Goal: Task Accomplishment & Management: Complete application form

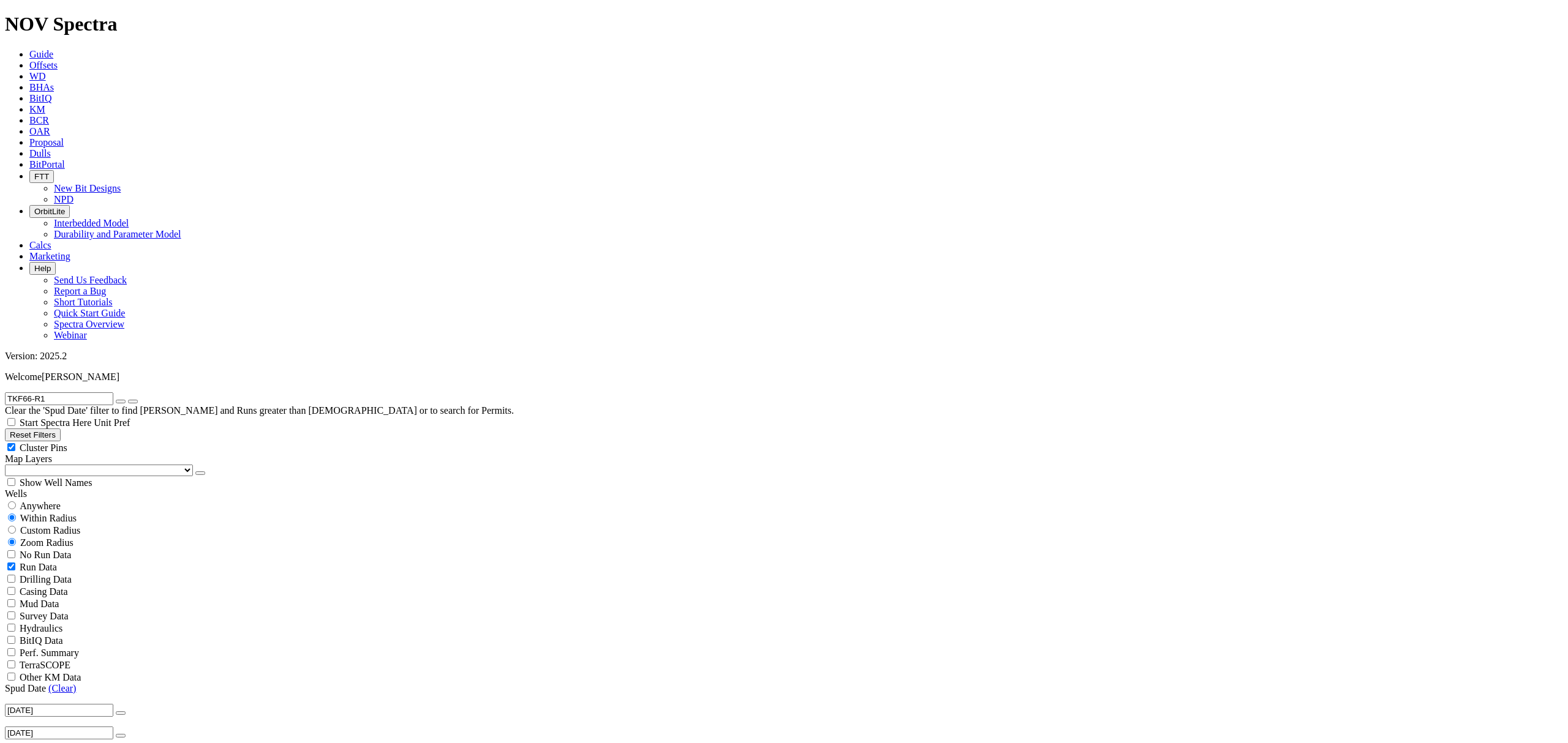
scroll to position [1411, 0]
click at [120, 401] on icon "button" at bounding box center [120, 401] width 0 height 0
click at [65, 392] on input "text" at bounding box center [59, 398] width 108 height 13
type input "A321365"
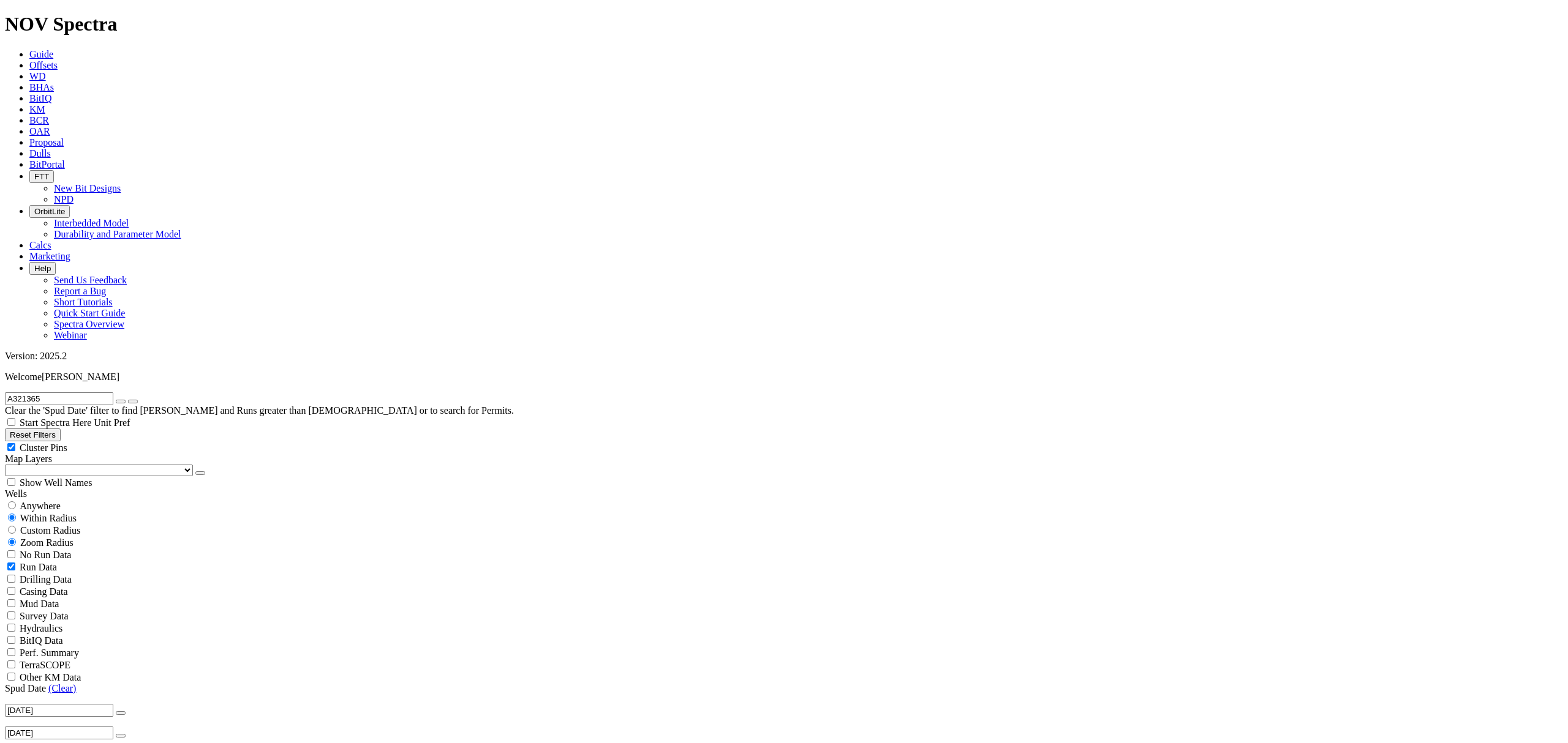
select select
click at [120, 401] on icon "button" at bounding box center [120, 401] width 0 height 0
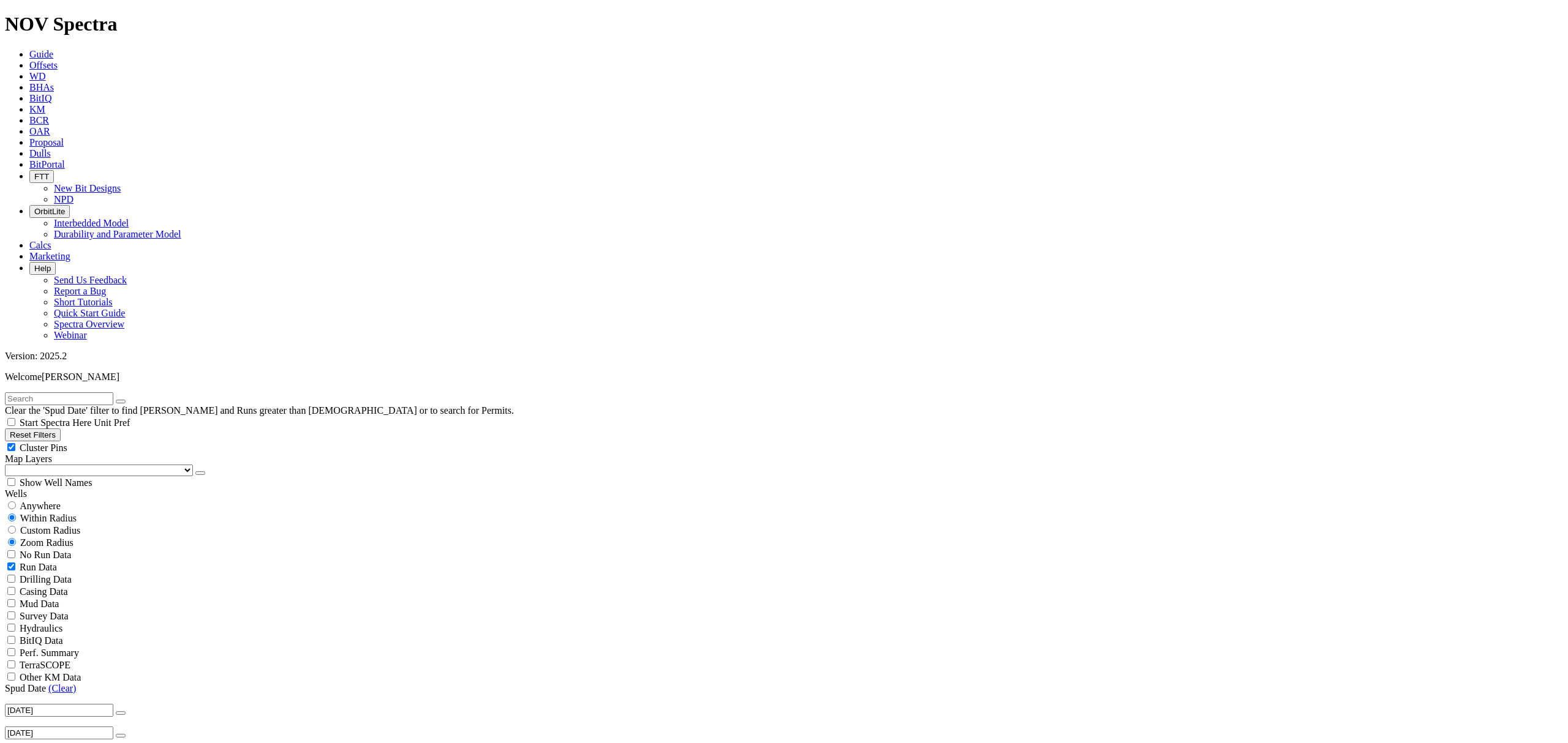
scroll to position [489, 0]
select select "? number:8.75 ?"
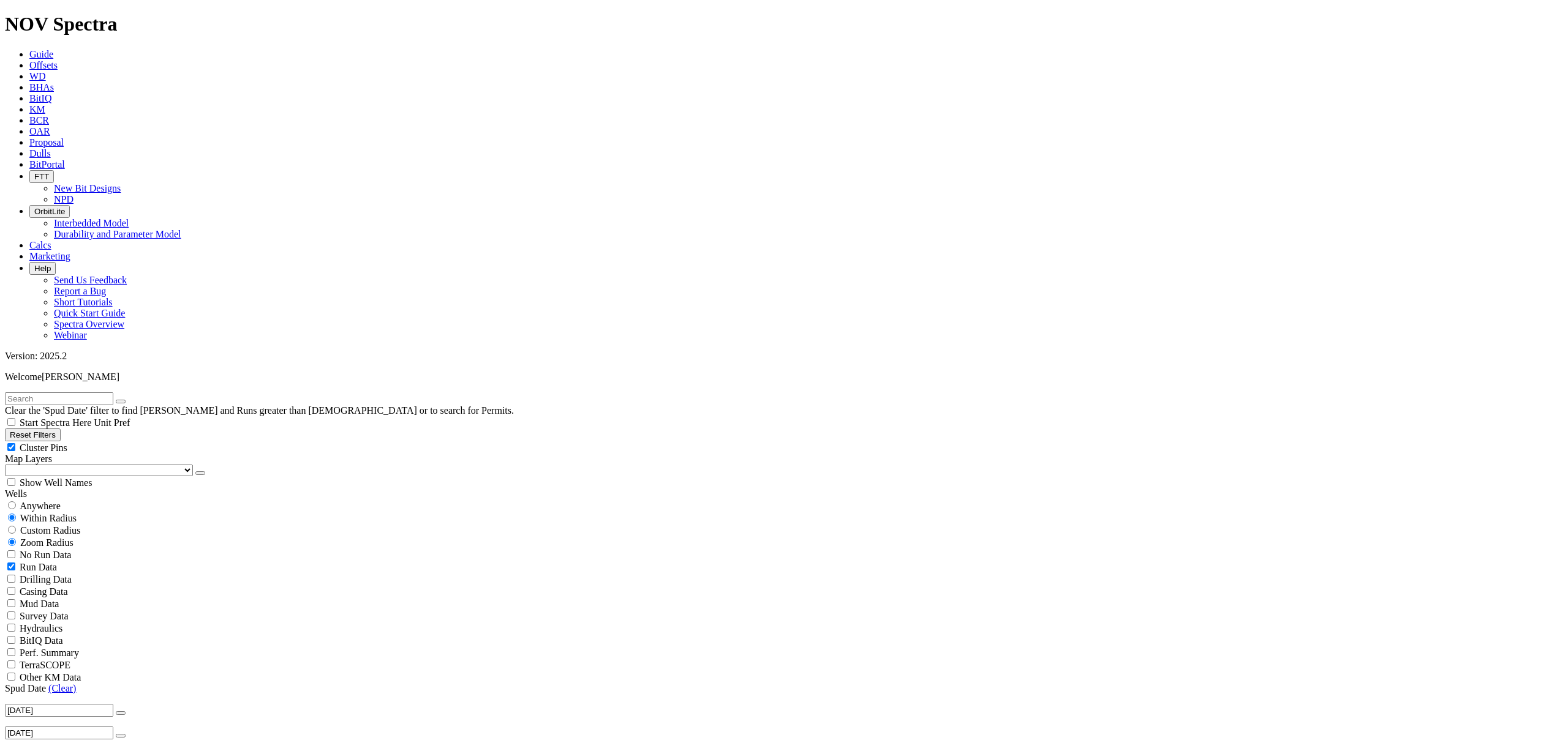
scroll to position [792, 0]
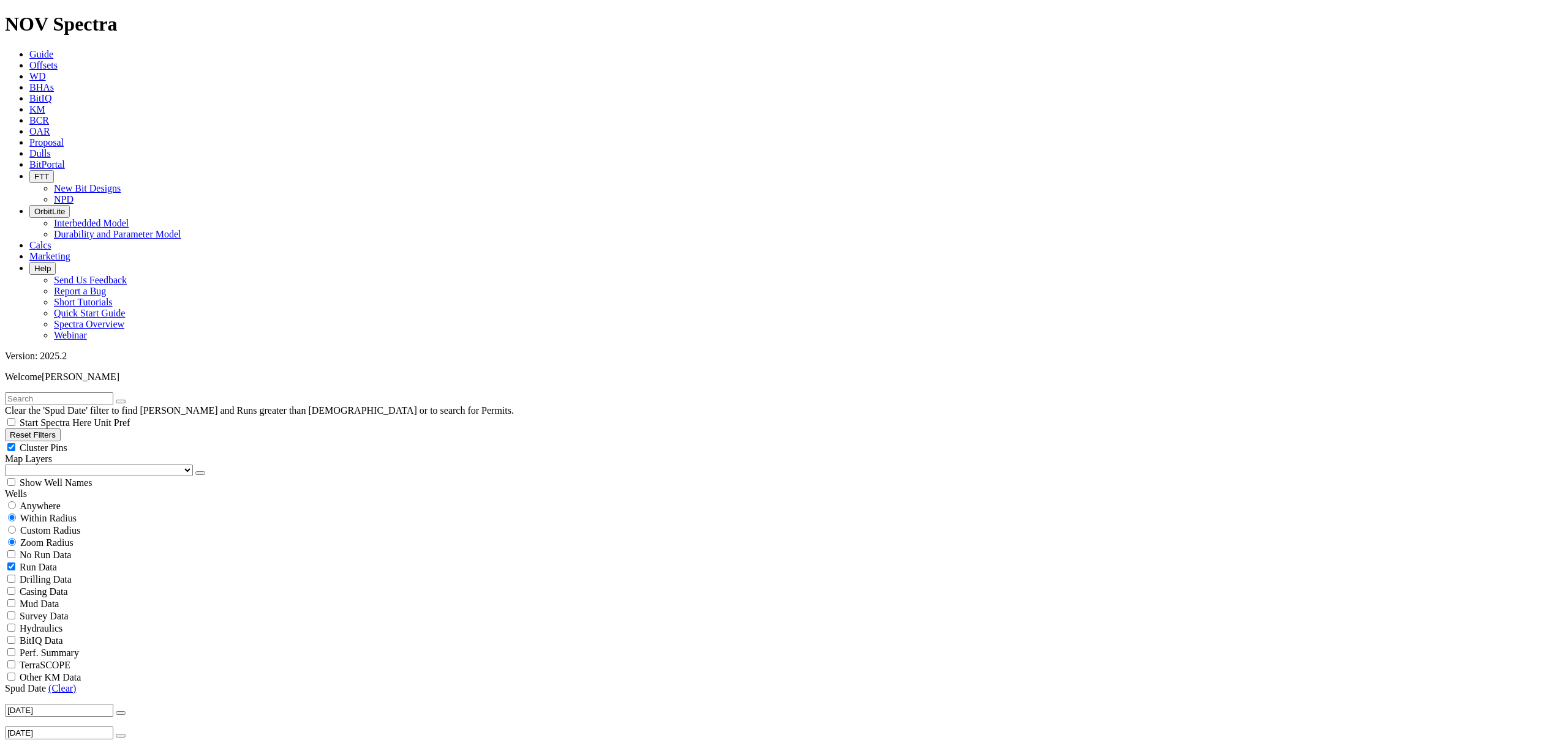
scroll to position [2285, 0]
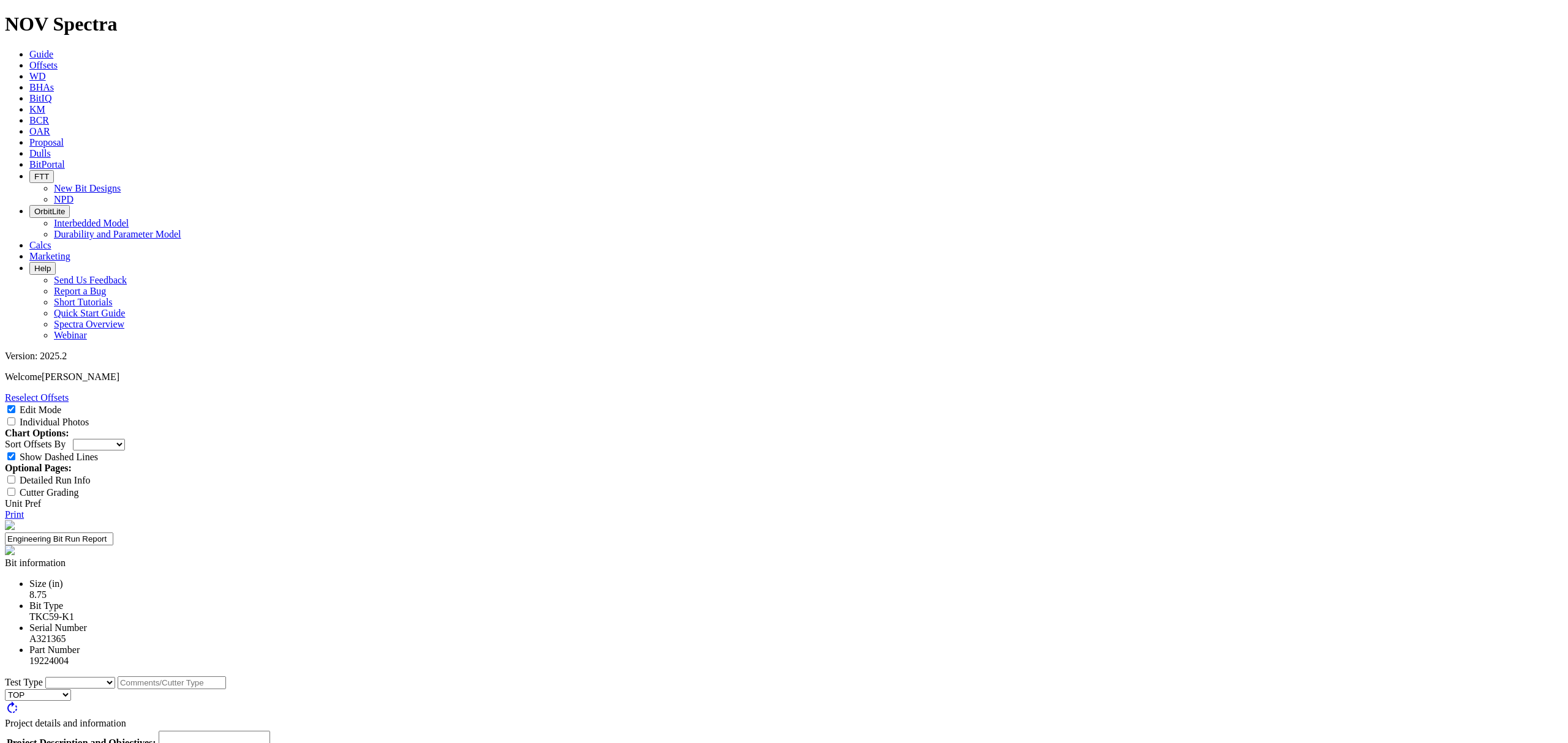
click at [679, 726] on div at bounding box center [790, 726] width 1665 height 0
click at [270, 731] on textarea at bounding box center [214, 741] width 111 height 22
click at [115, 677] on select "Cutter New Bit Design Bit Material Nozzle Other" at bounding box center [81, 682] width 70 height 11
select select "Cutter"
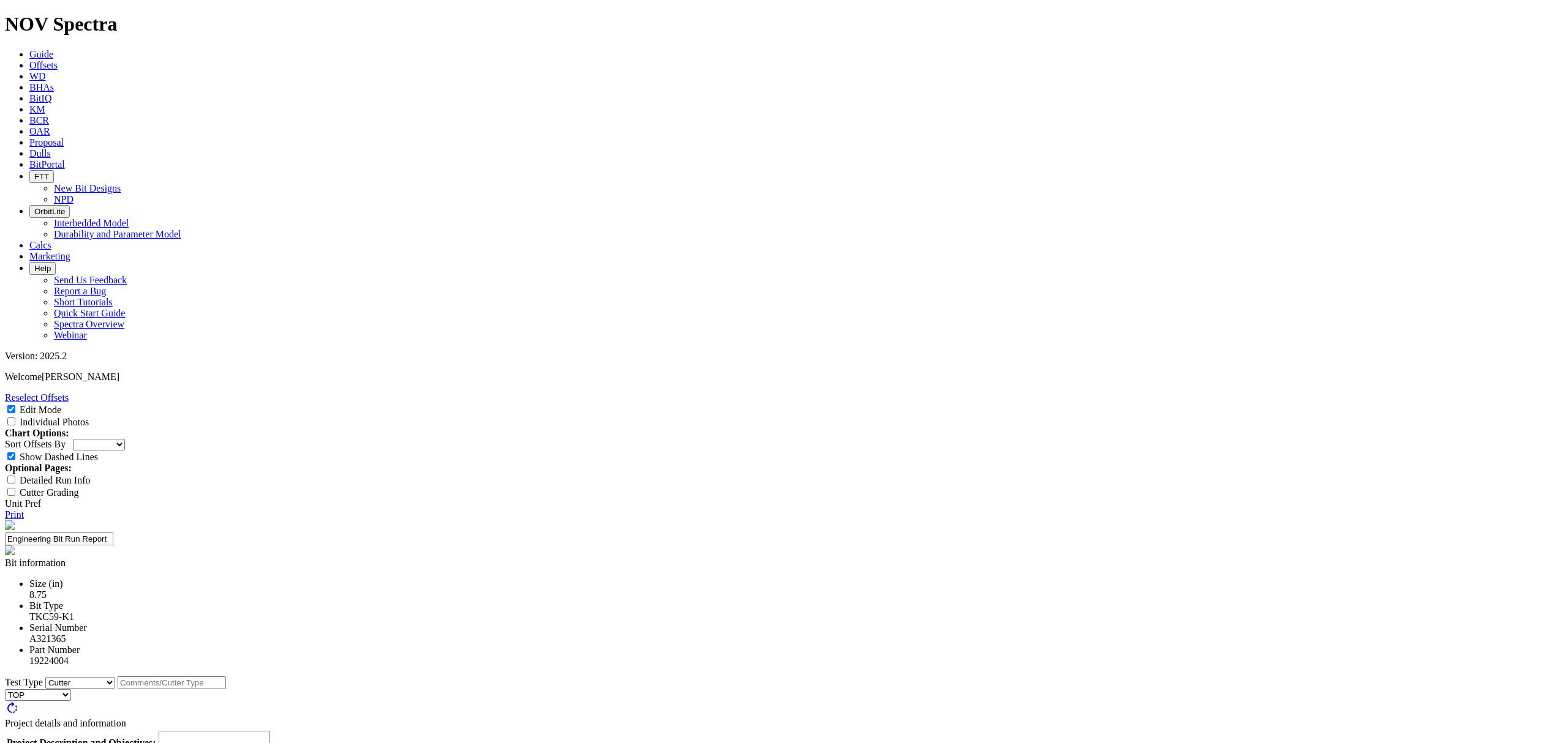
click at [115, 677] on select "Cutter New Bit Design Bit Material Nozzle Other" at bounding box center [81, 682] width 70 height 11
click at [226, 687] on input "text" at bounding box center [171, 694] width 108 height 13
type input "E"
type input "1608 ET212 M II"
drag, startPoint x: 676, startPoint y: 488, endPoint x: 680, endPoint y: 480, distance: 8.9
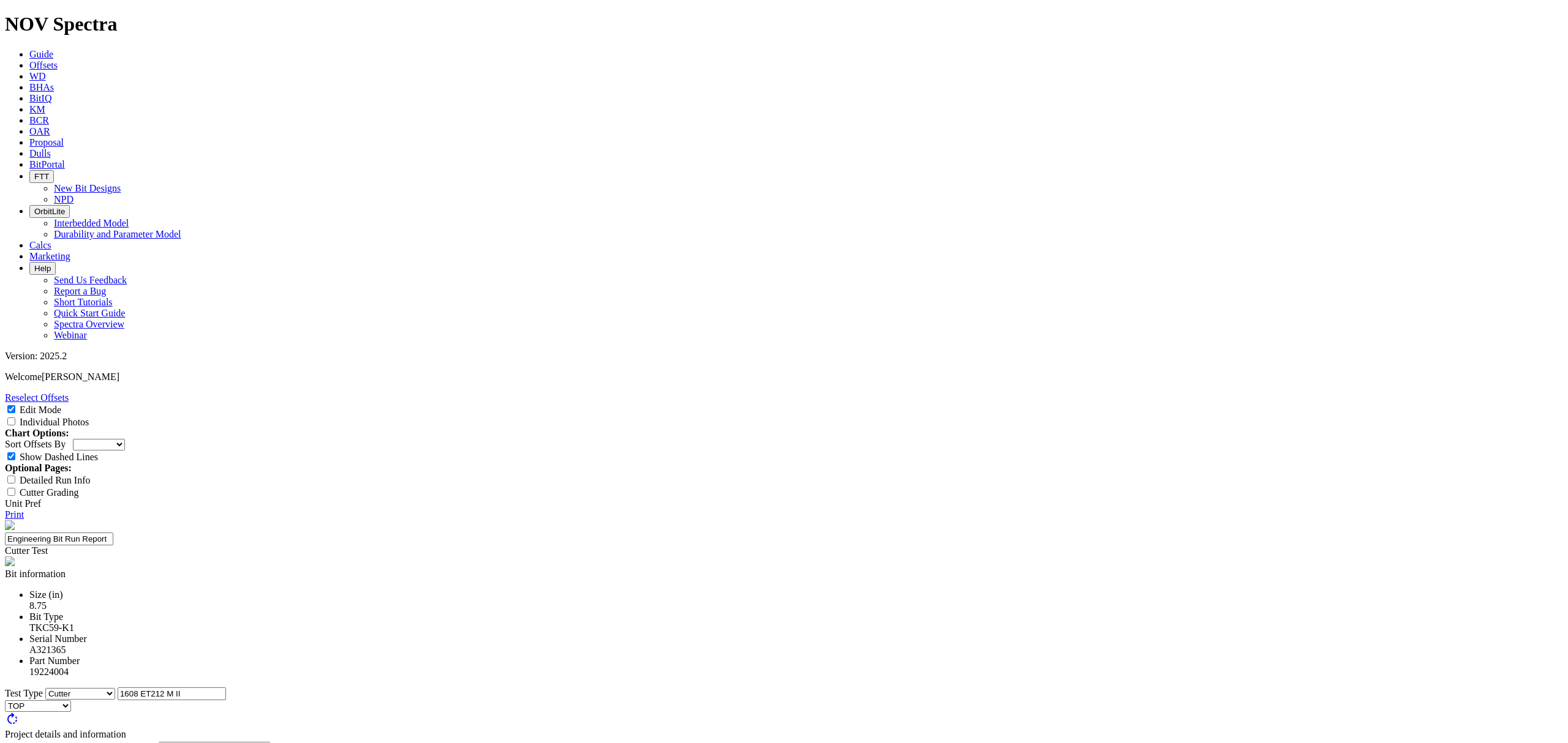
click at [270, 742] on textarea at bounding box center [214, 753] width 111 height 22
click at [650, 717] on div at bounding box center [781, 717] width 2324 height 0
click at [736, 724] on div at bounding box center [789, 724] width 2324 height 0
click at [679, 736] on div at bounding box center [792, 736] width 1507 height 0
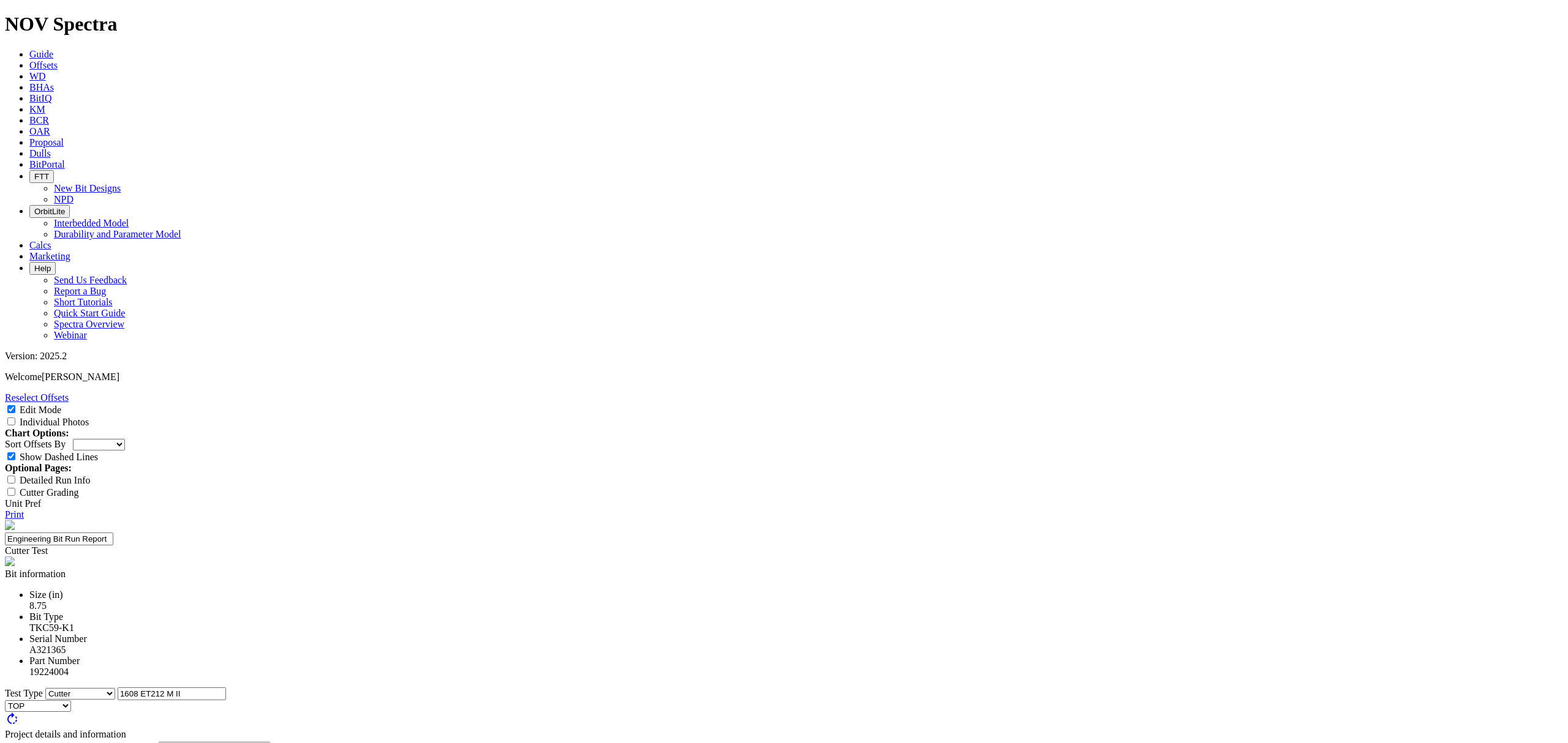
scroll to position [1643, 0]
type textarea "Test "Cone Cutter" ET212 in B1C1 to see if it can withstand the loading observe…"
click at [15, 417] on input "Individual Photos" at bounding box center [11, 421] width 8 height 8
checkbox input "true"
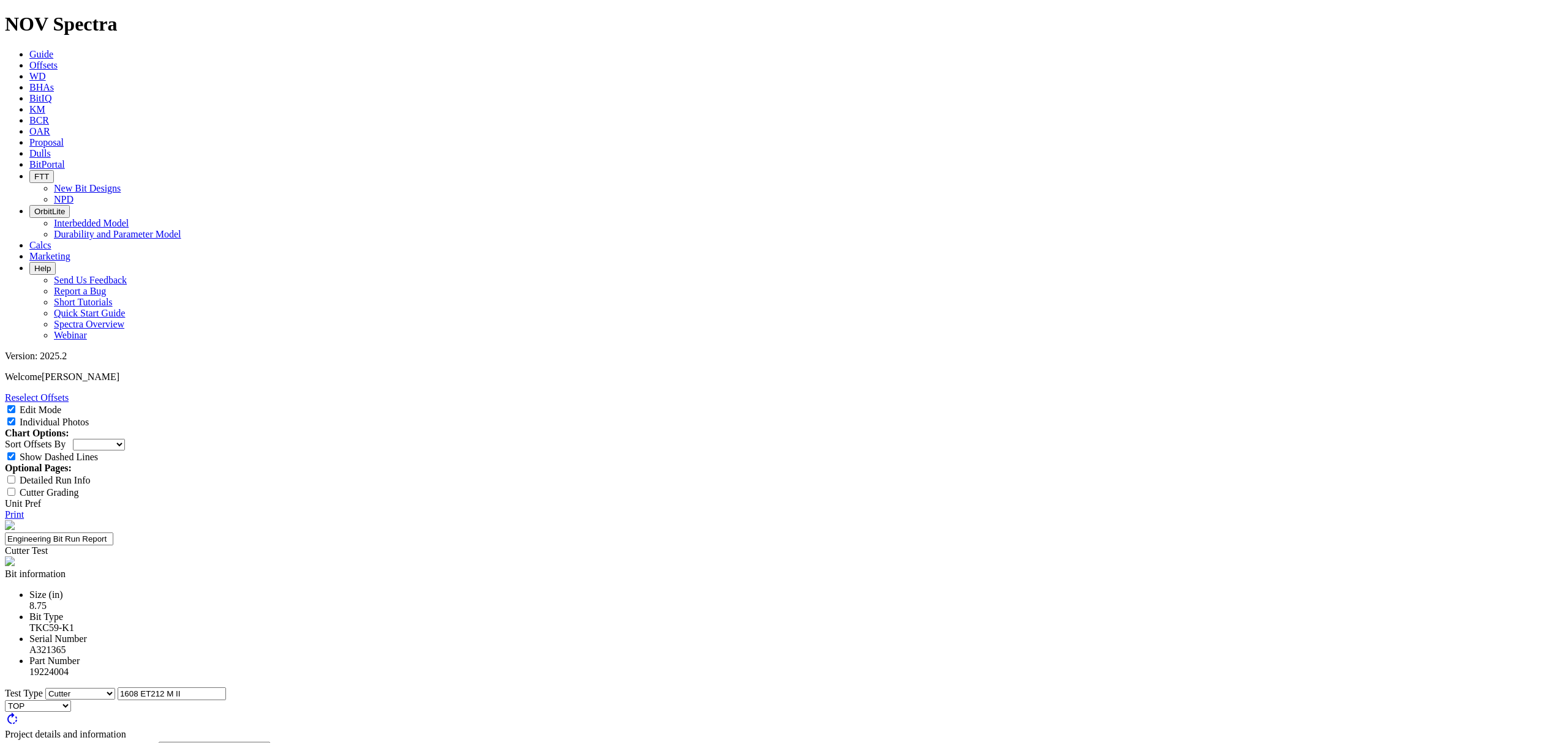
type input "1"
type input "[PERSON_NAME]"
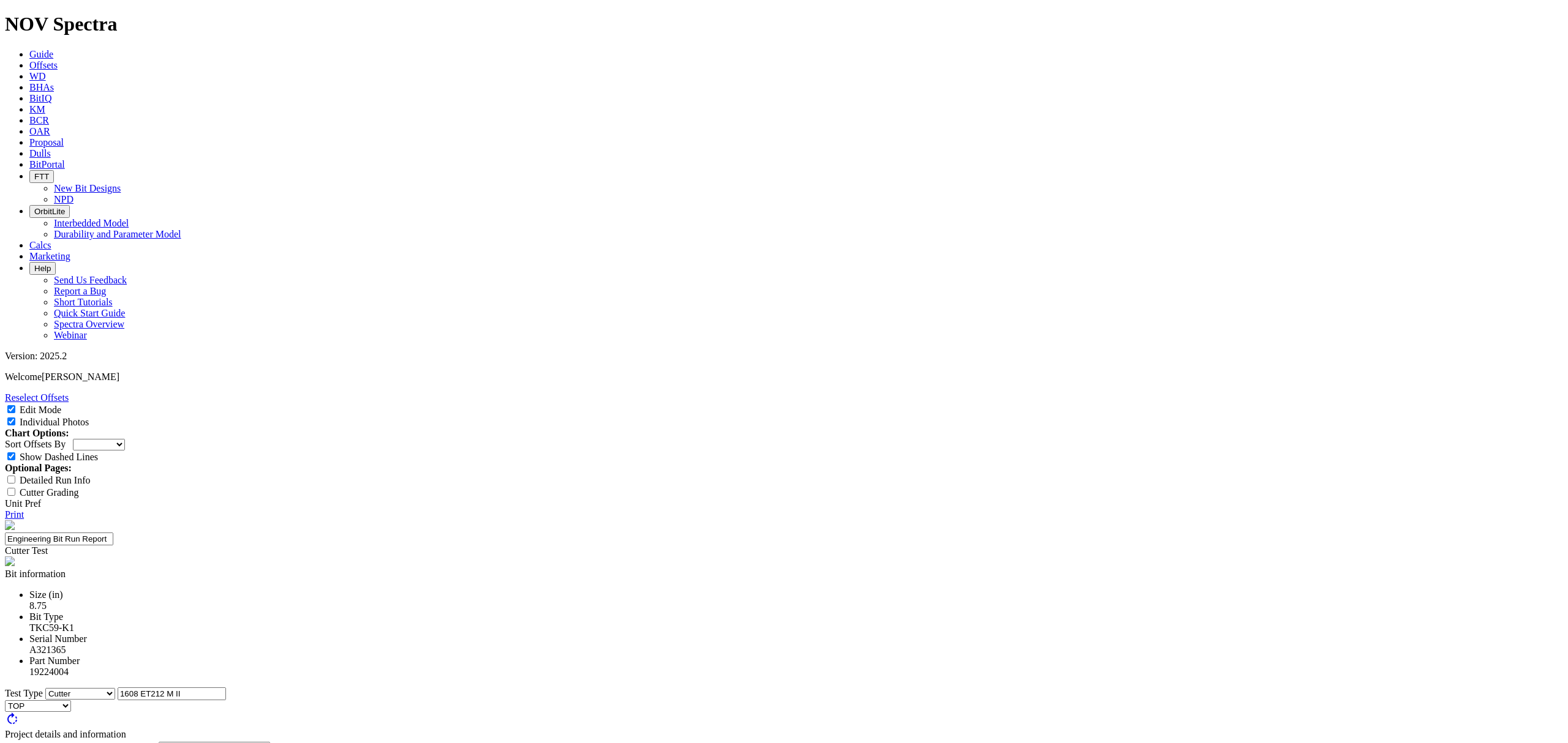
type input "NA"
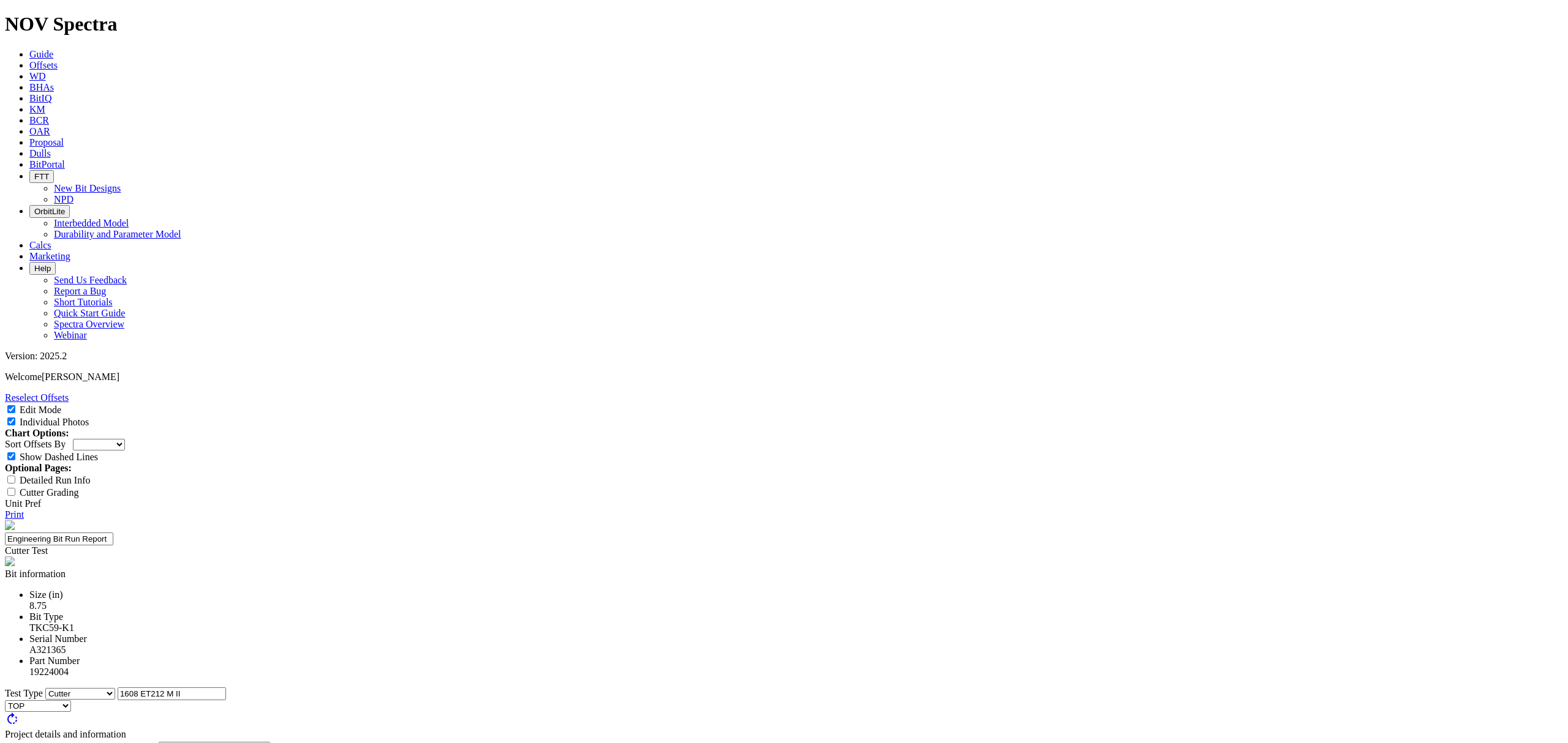
select select "number:1"
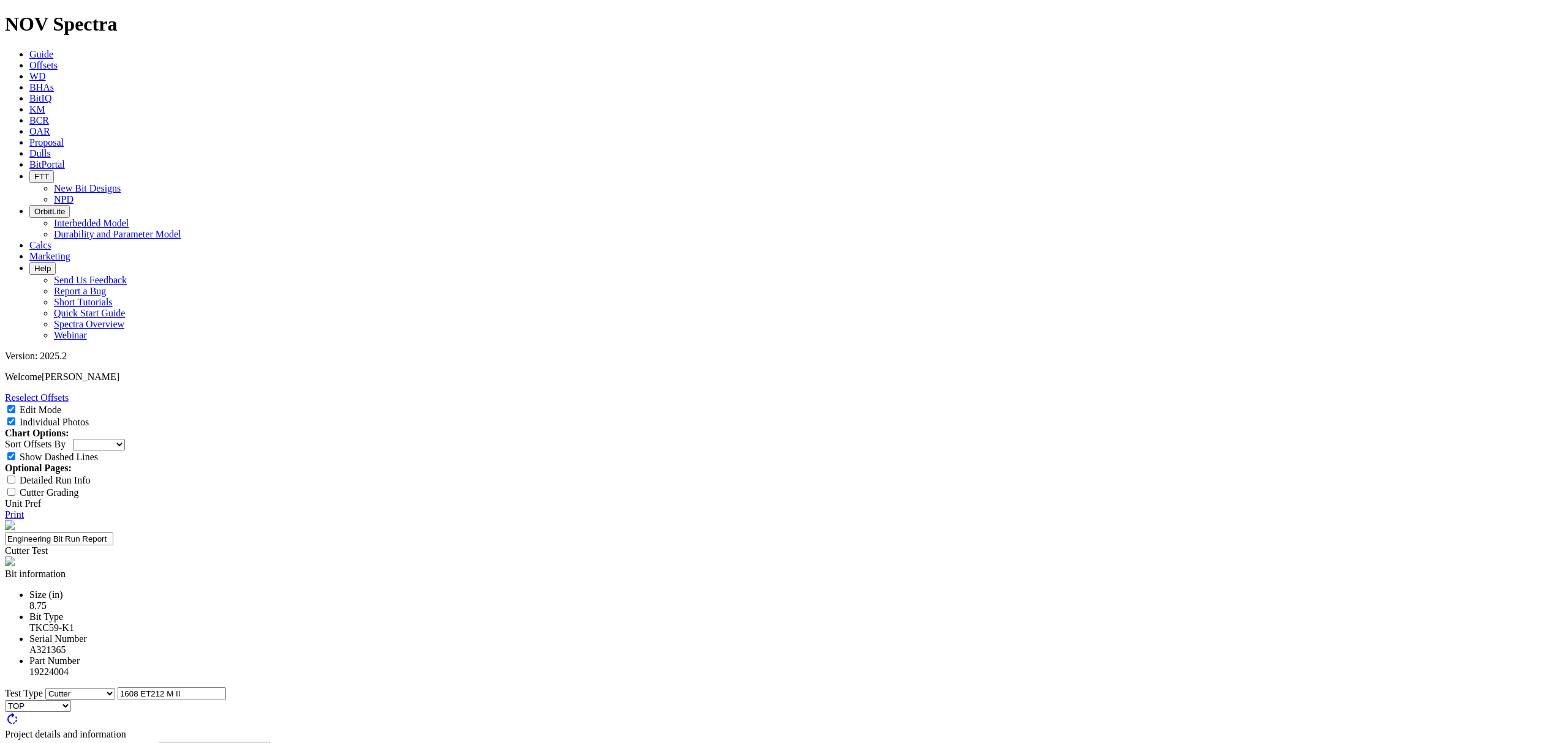
select select "number:1"
select select "string:BT"
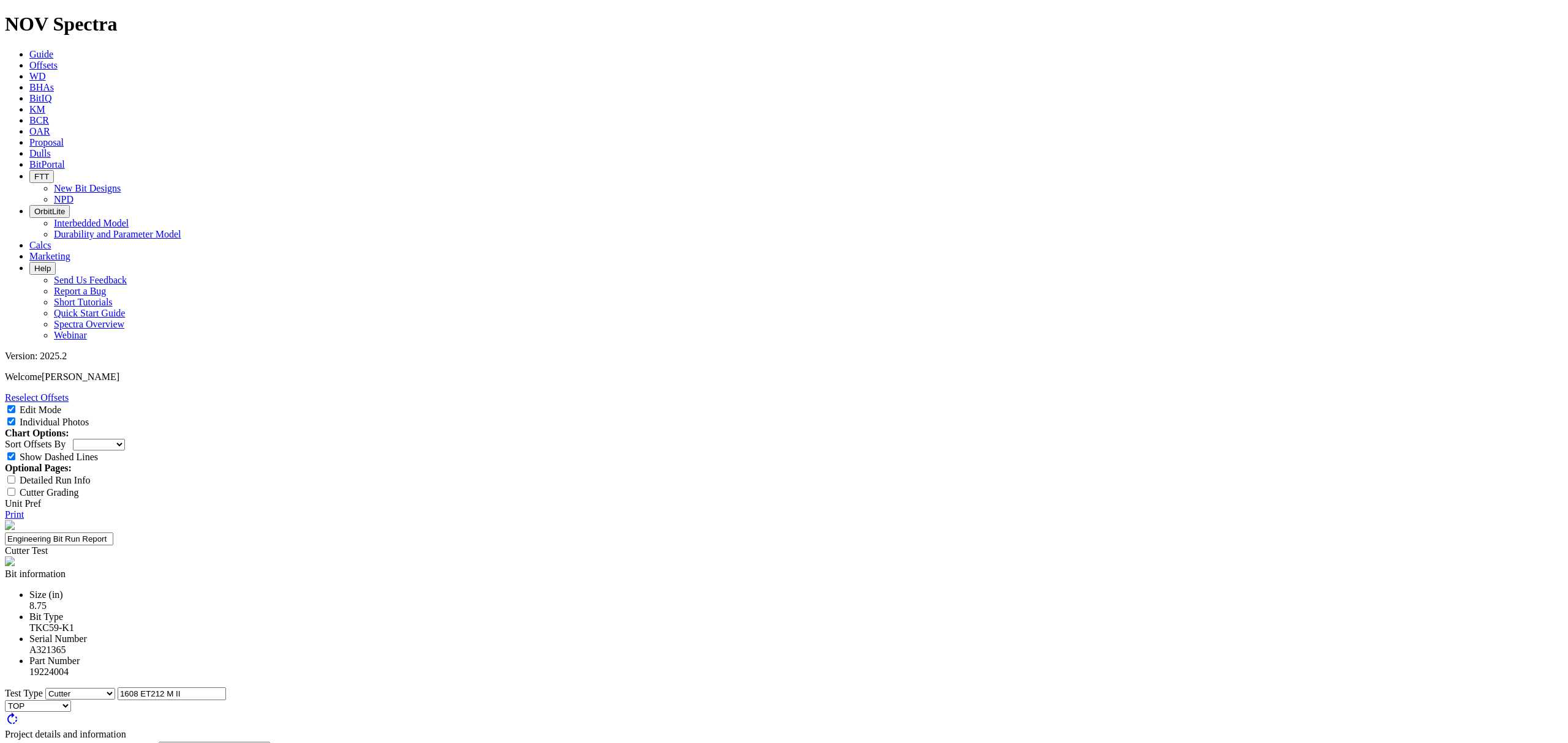
select select "string:BT"
select select "string:C"
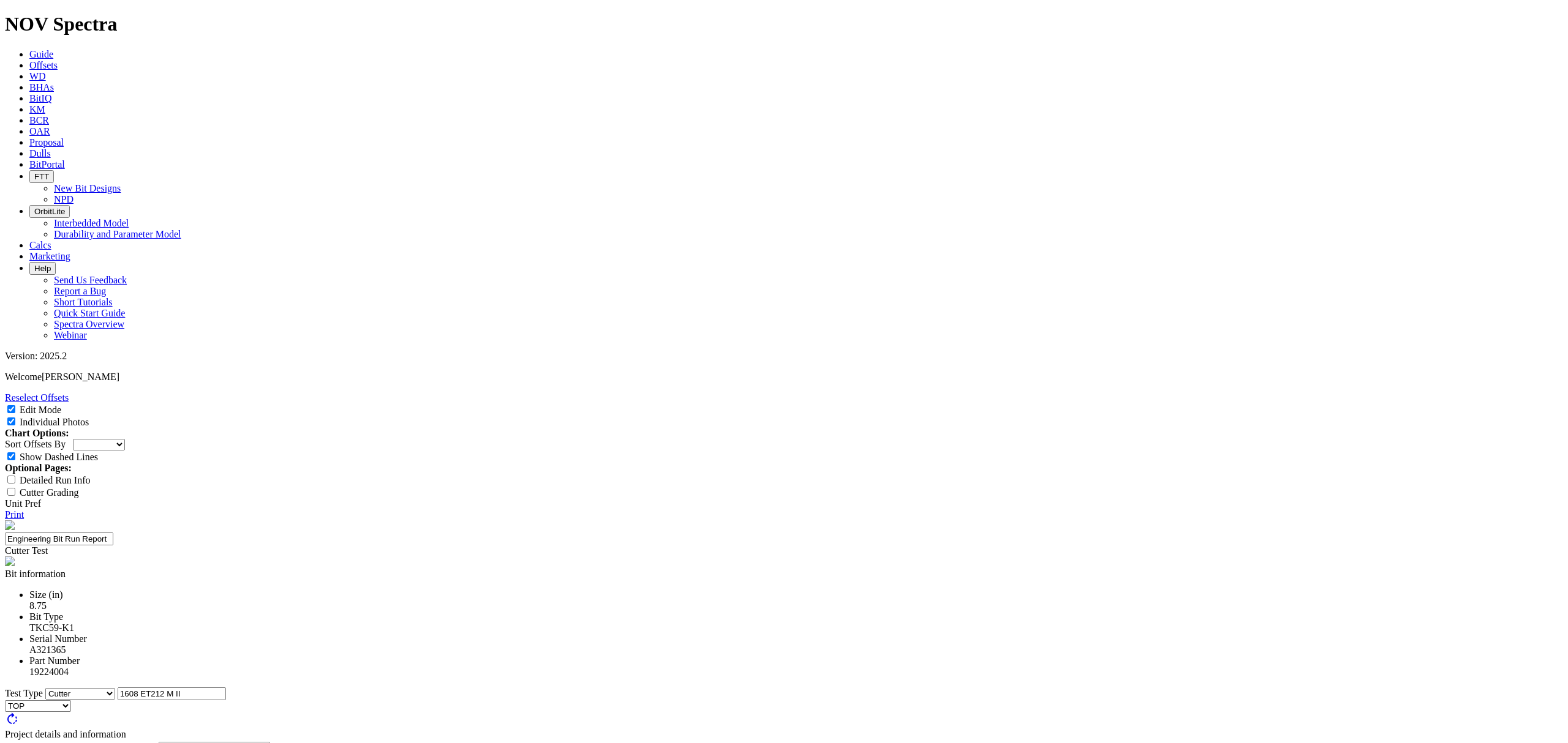
select select "string:C"
select select "string:X"
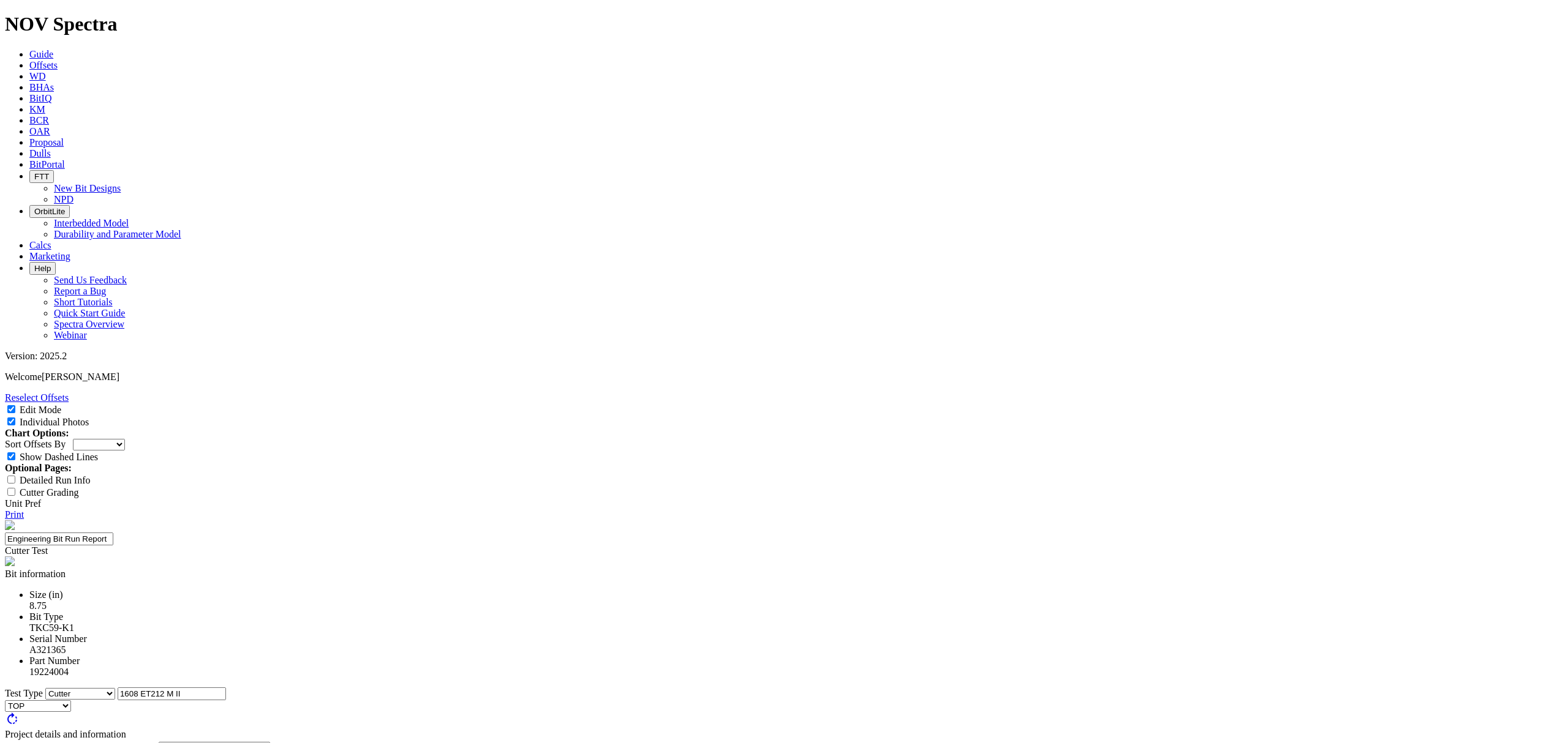
select select "string:I"
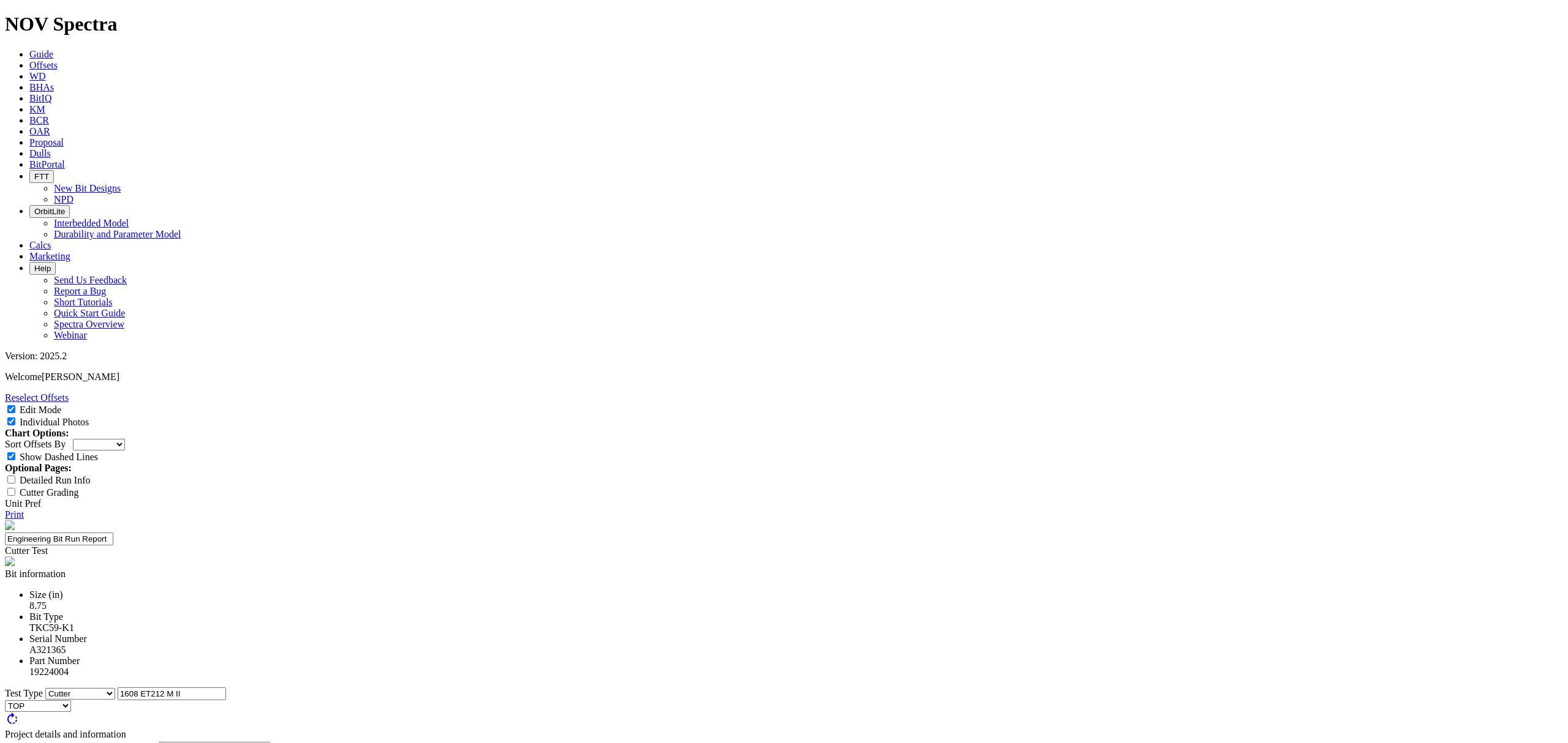
select select "string:CT"
select select "string:TD"
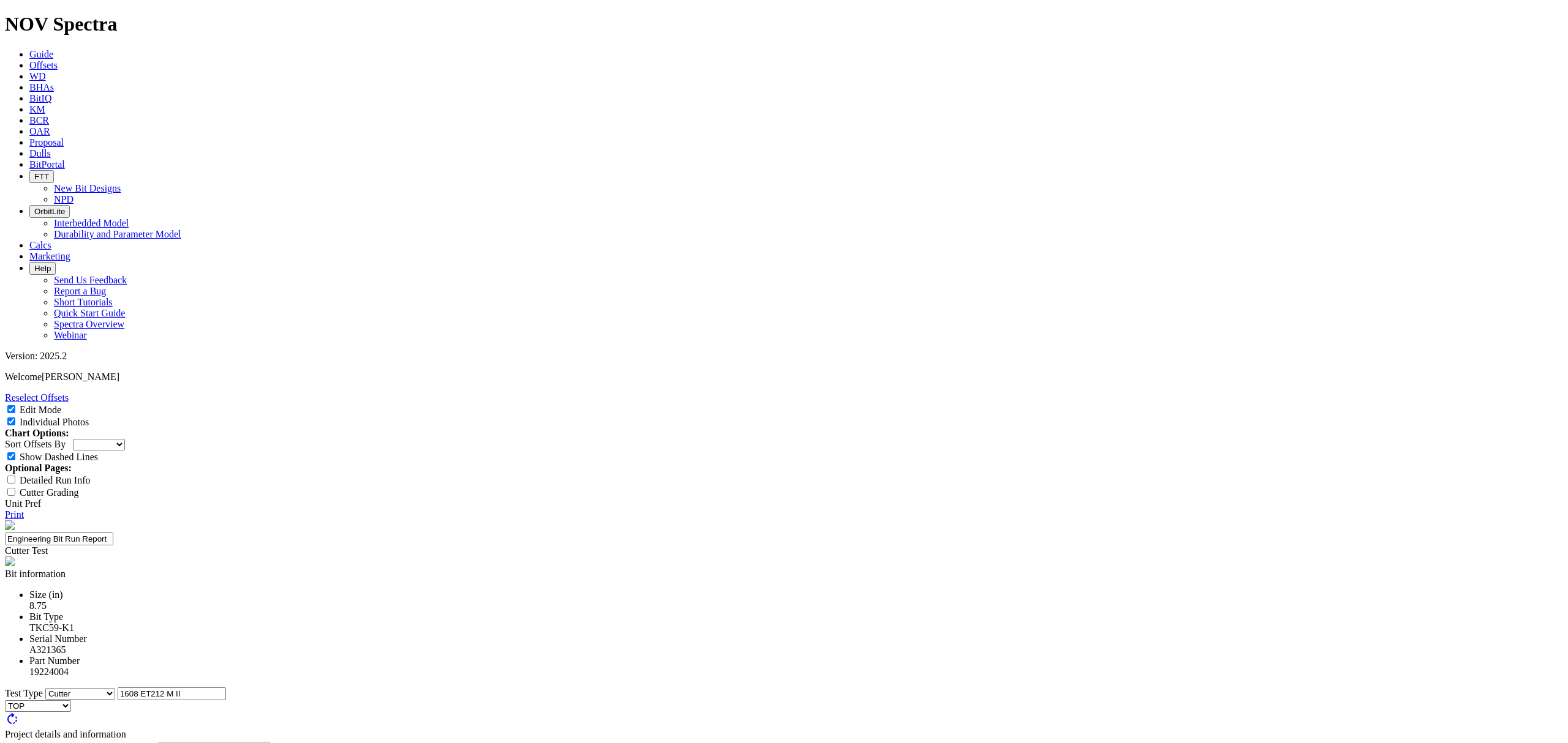
select select "string:TD"
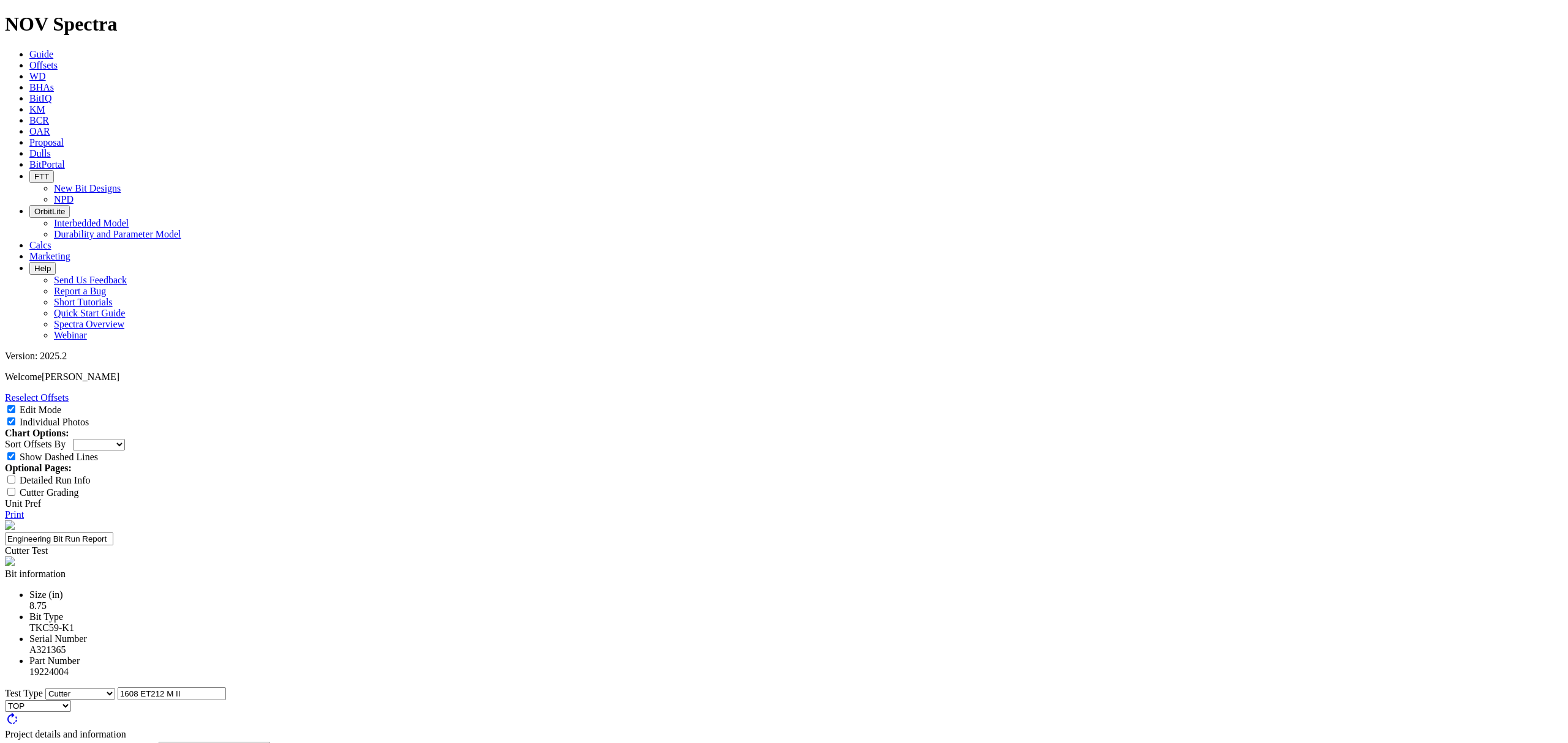
scroll to position [0, 0]
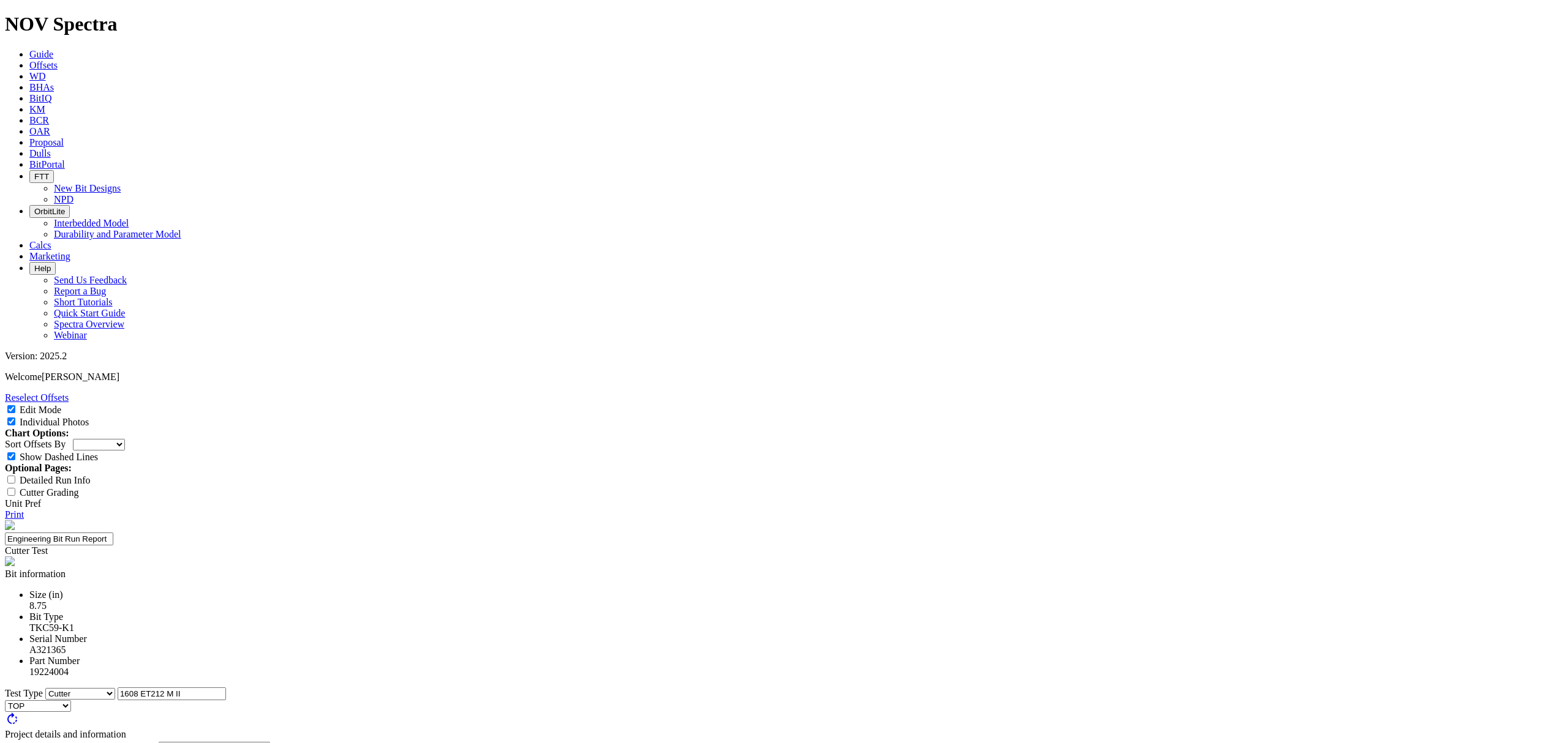
type textarea "The run with the ET212 seemed to have higher ROP in the vertical section before…"
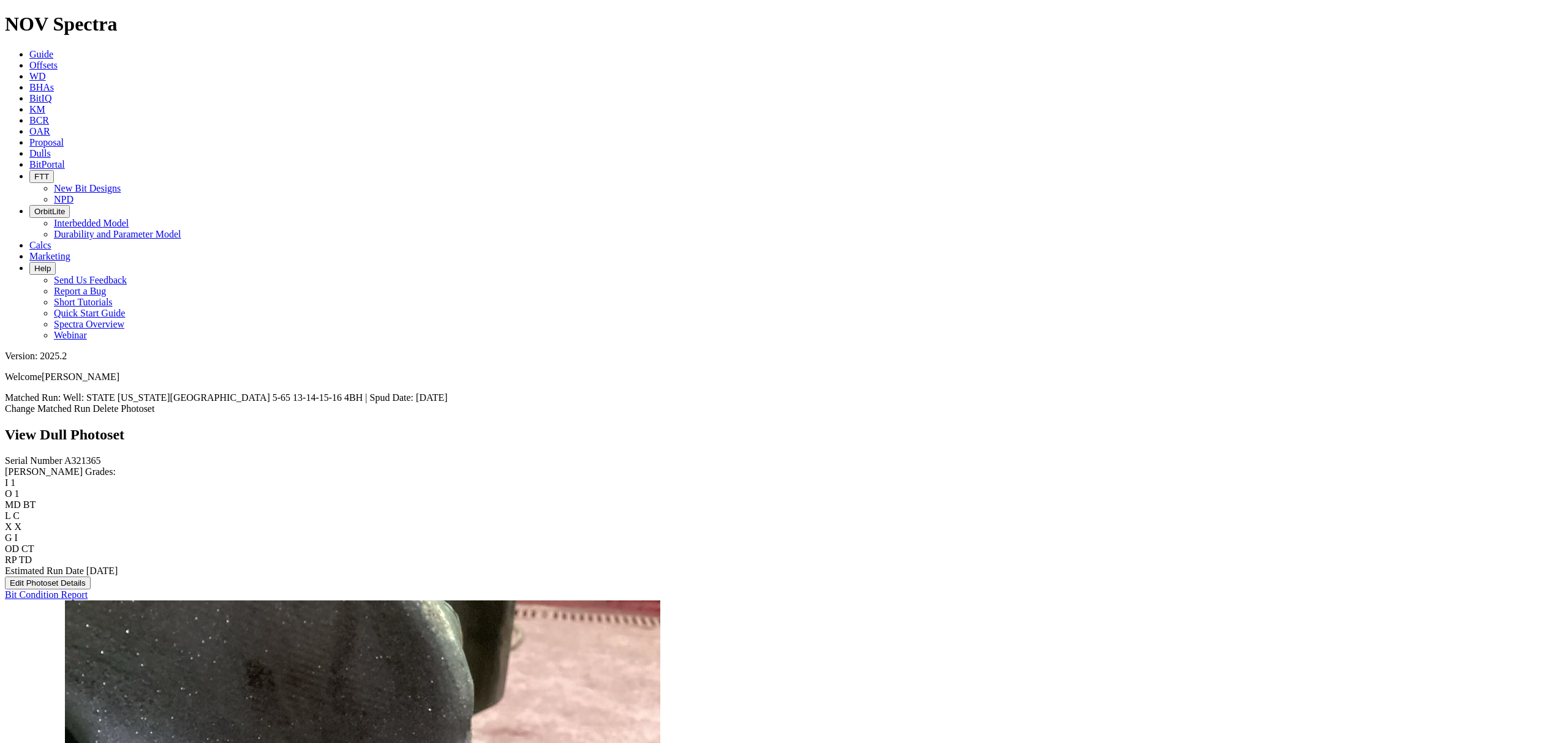
click at [91, 403] on link "Change Matched Run" at bounding box center [47, 409] width 86 height 11
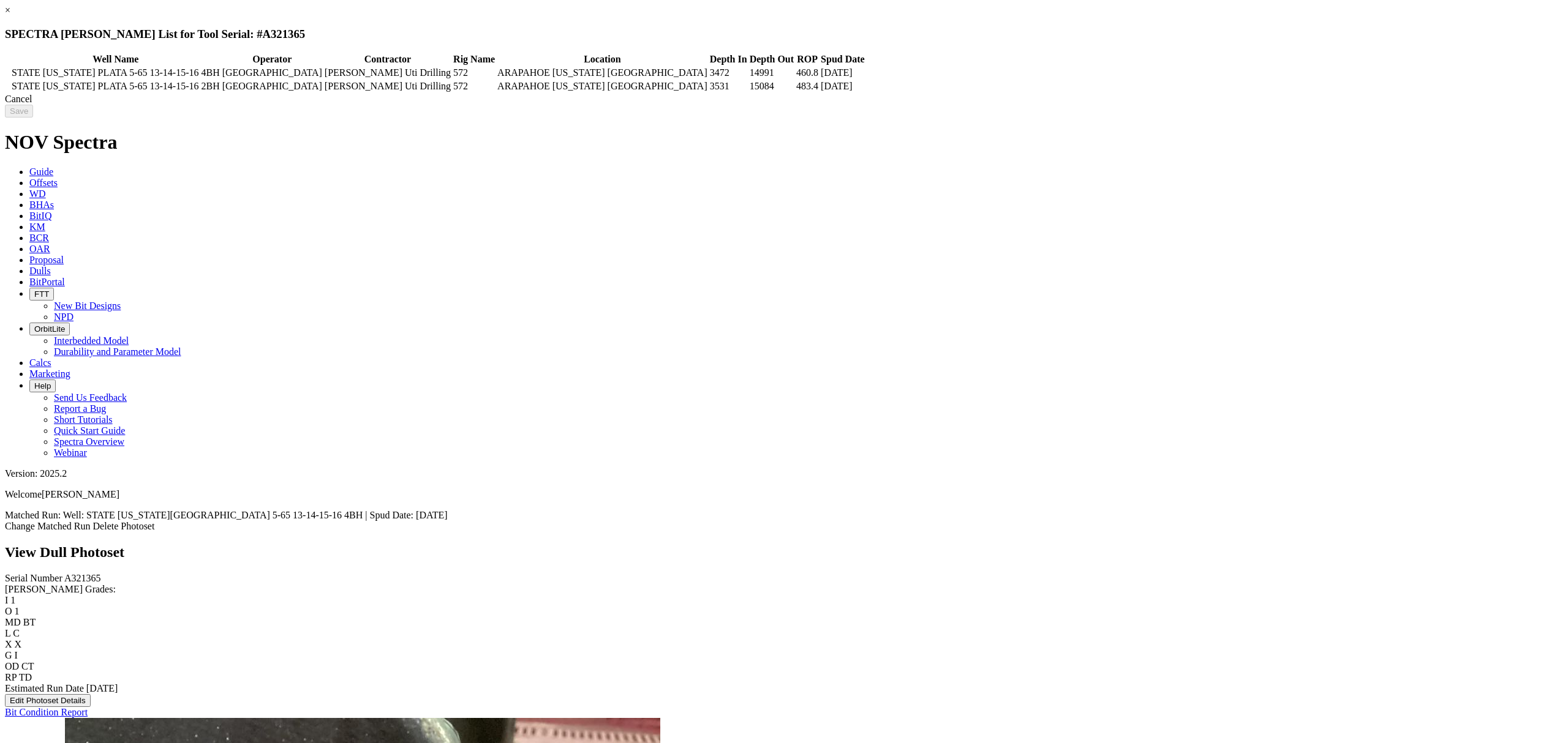
click at [10, 70] on td at bounding box center [8, 73] width 4 height 12
drag, startPoint x: 255, startPoint y: 85, endPoint x: 289, endPoint y: 96, distance: 35.7
click at [7, 86] on icon at bounding box center [7, 86] width 0 height 0
click at [33, 115] on input "Save" at bounding box center [18, 111] width 28 height 13
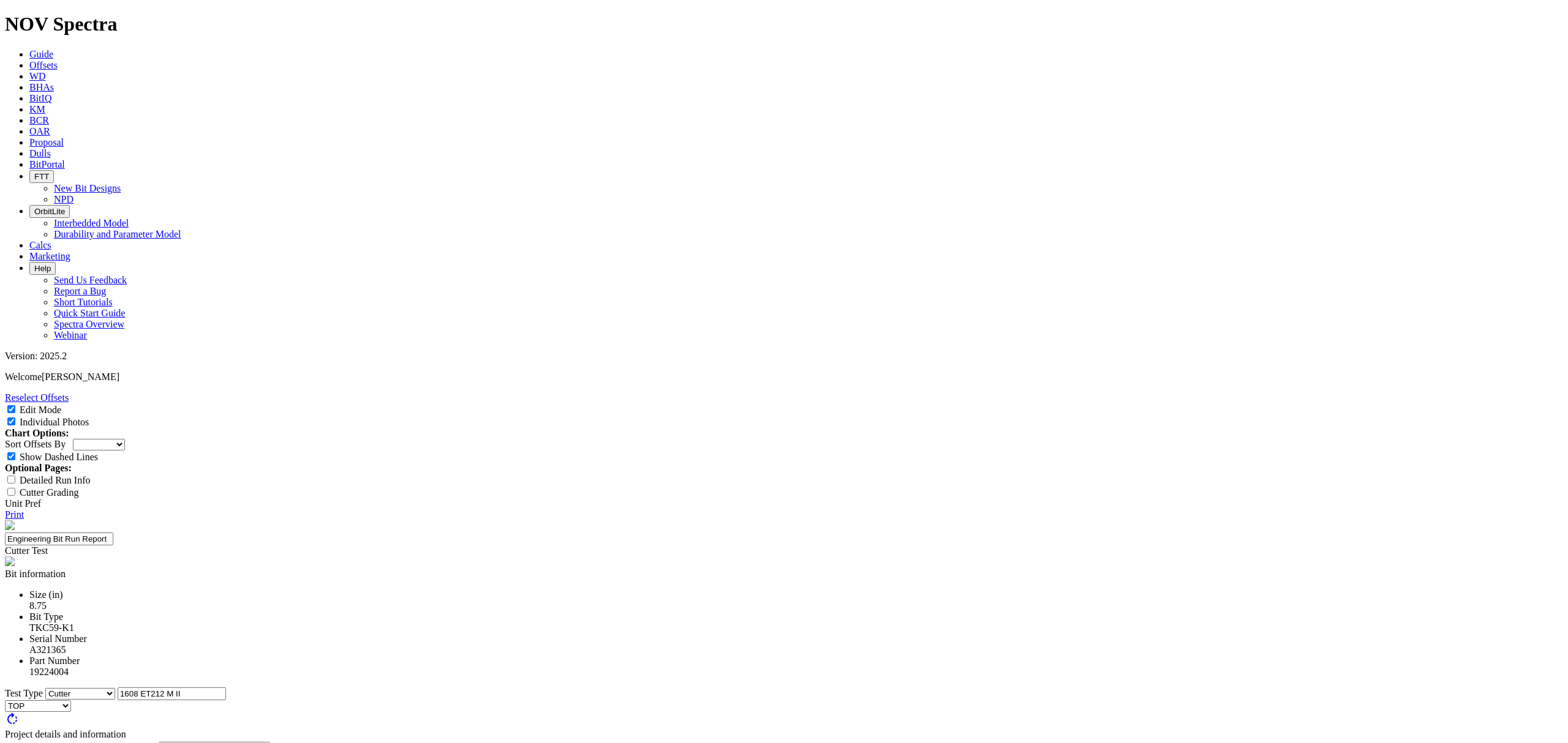
select select "Cutter"
select select "number:1"
select select "string:BT"
select select "string:C"
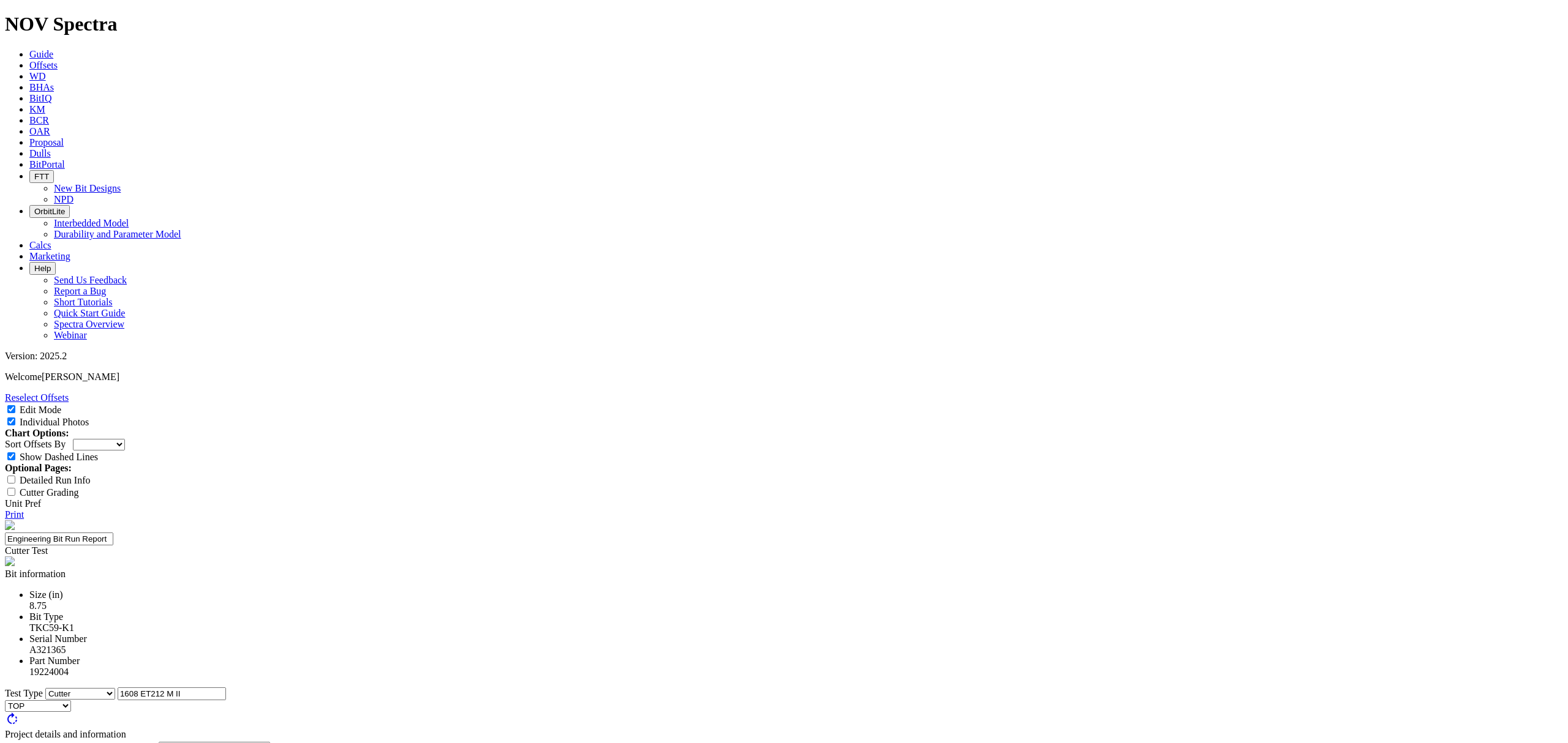
select select "string:X"
select select "string:CT"
select select "string:TD"
type textarea "The run with the ET212 seemed to have higher ROP in the vertical section before…"
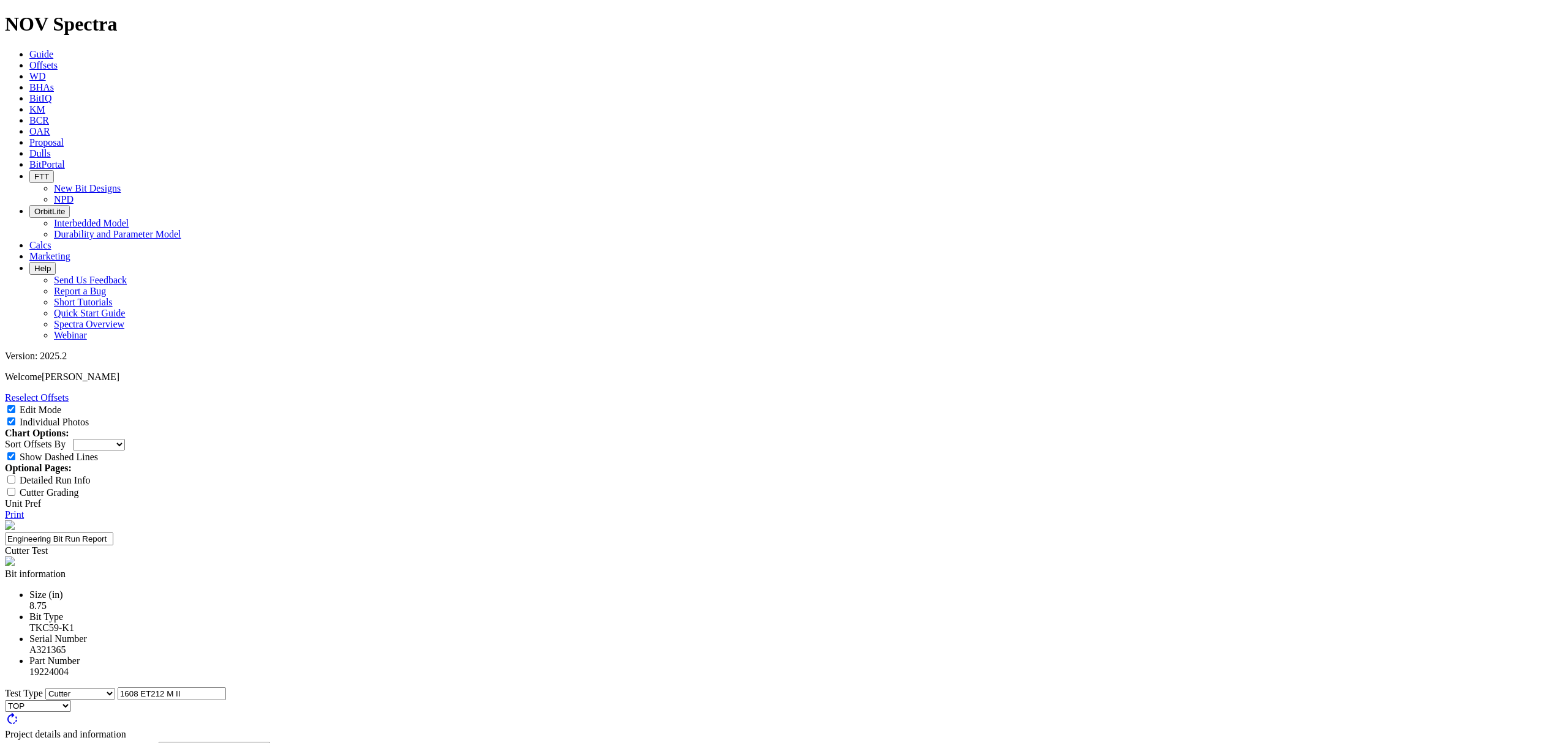
type textarea "T"
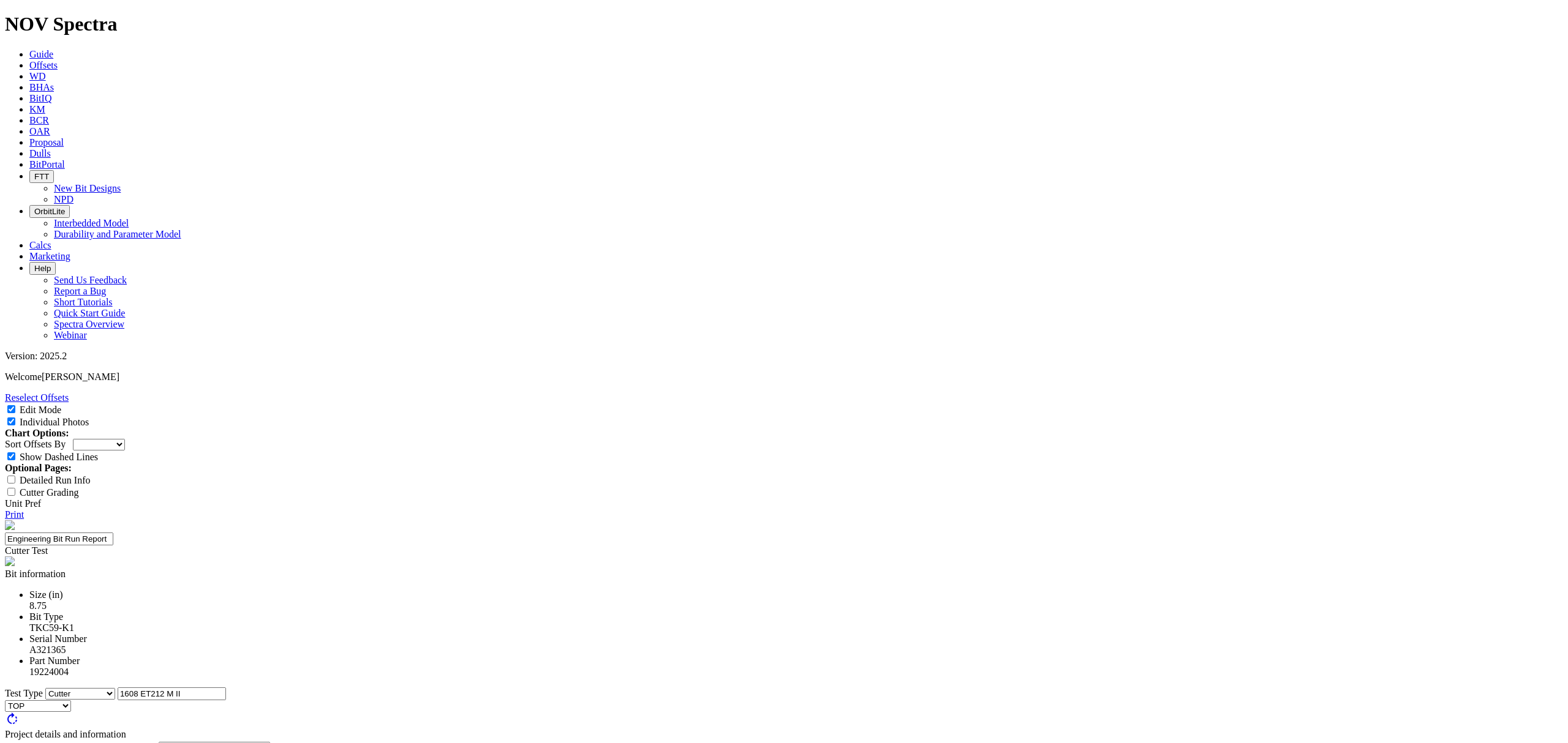
type textarea "Typical dull for this design. The cone has a 10 degree backrake and no B1C1 hav…"
click at [24, 509] on link "Print" at bounding box center [14, 515] width 19 height 11
